Goal: Task Accomplishment & Management: Use online tool/utility

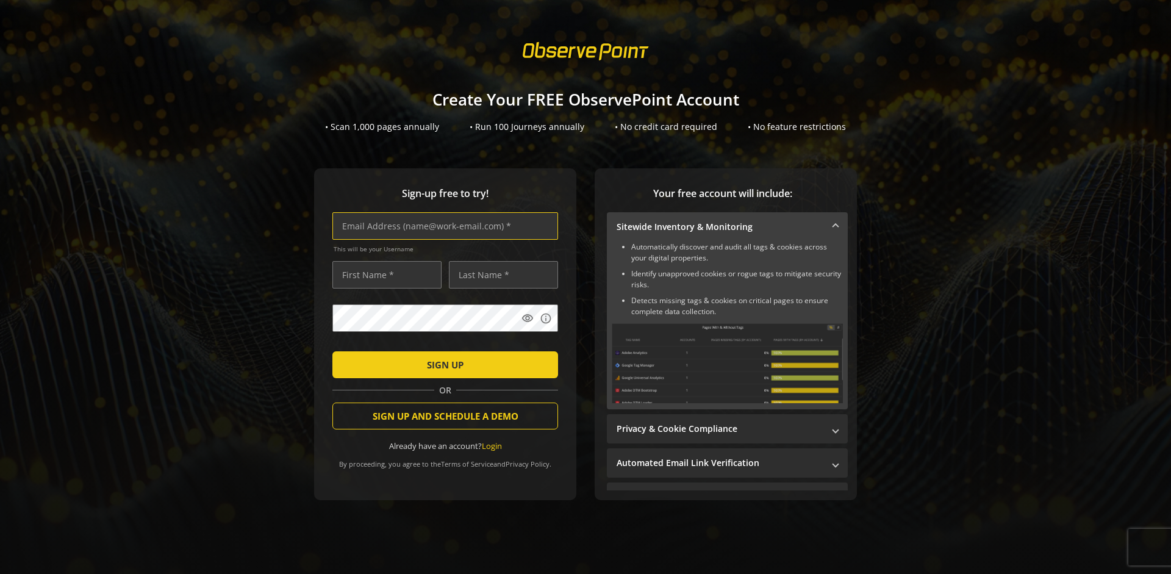
click at [442, 226] on input "text" at bounding box center [445, 225] width 226 height 27
type input "[EMAIL_ADDRESS][DOMAIN_NAME]"
click at [384, 274] on input "text" at bounding box center [386, 274] width 109 height 27
type input "Test"
click at [500, 274] on input "text" at bounding box center [503, 274] width 109 height 27
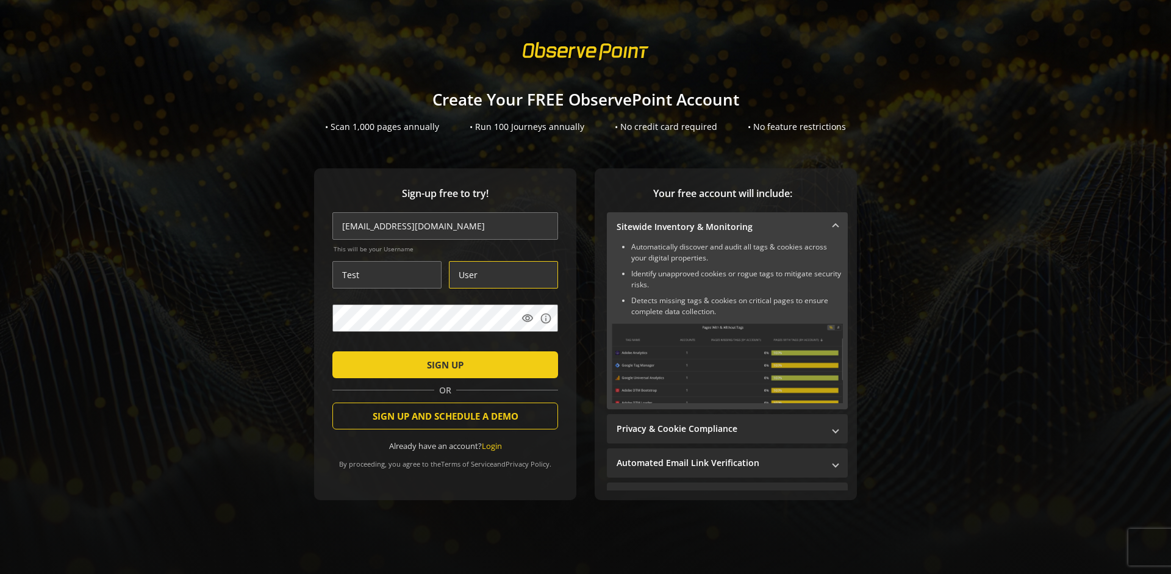
type input "User"
click at [442, 364] on span "SIGN UP" at bounding box center [445, 365] width 37 height 22
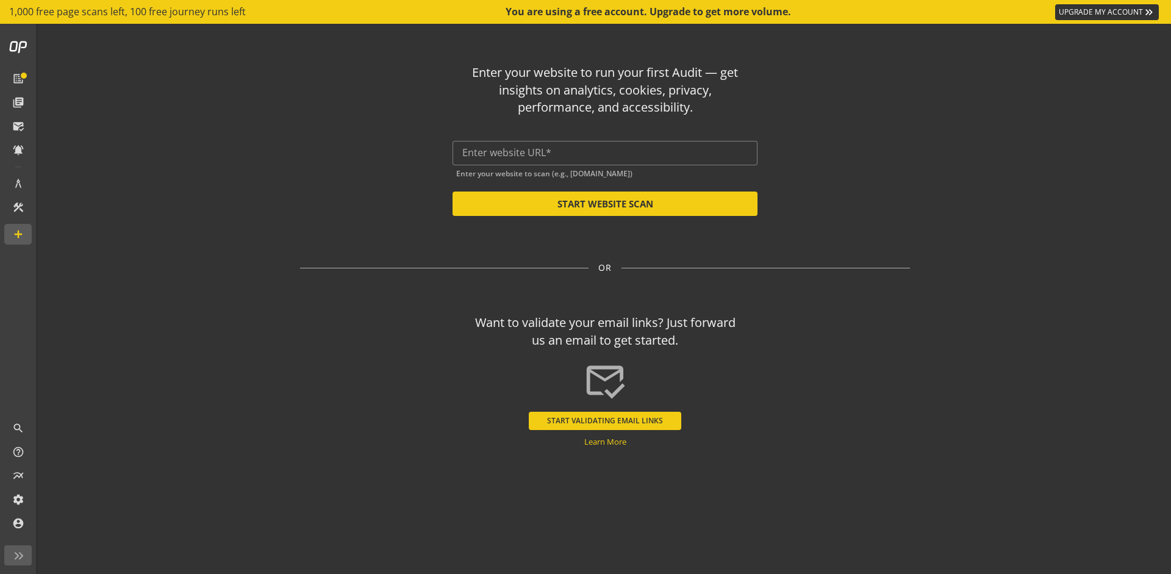
click at [605, 152] on input "text" at bounding box center [604, 153] width 285 height 12
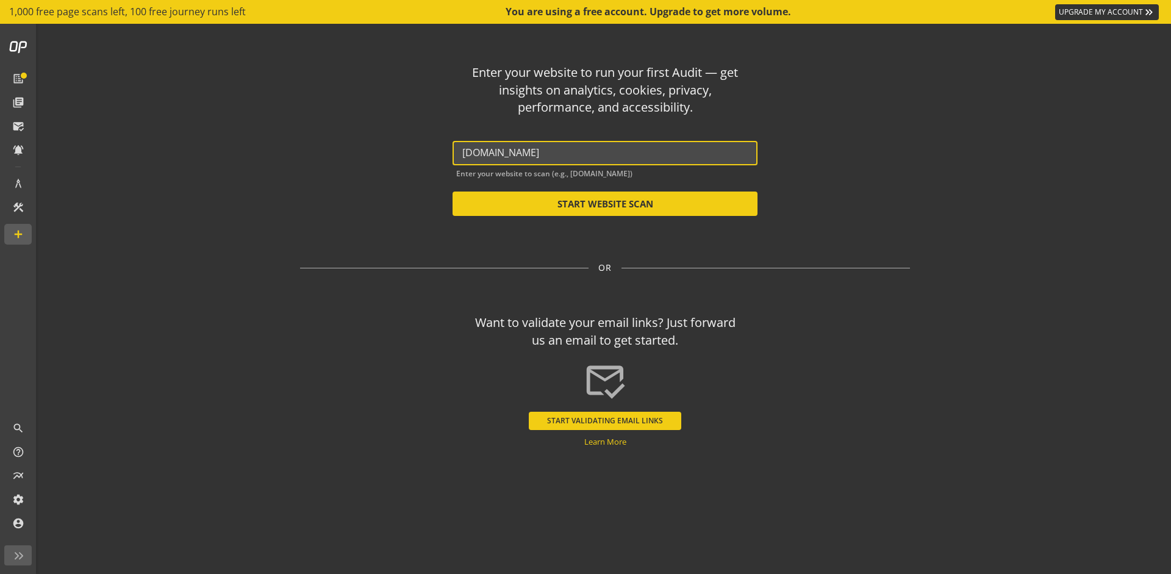
click at [605, 204] on button "START WEBSITE SCAN" at bounding box center [604, 203] width 305 height 24
type input "[URL][DOMAIN_NAME]"
